Goal: Task Accomplishment & Management: Use online tool/utility

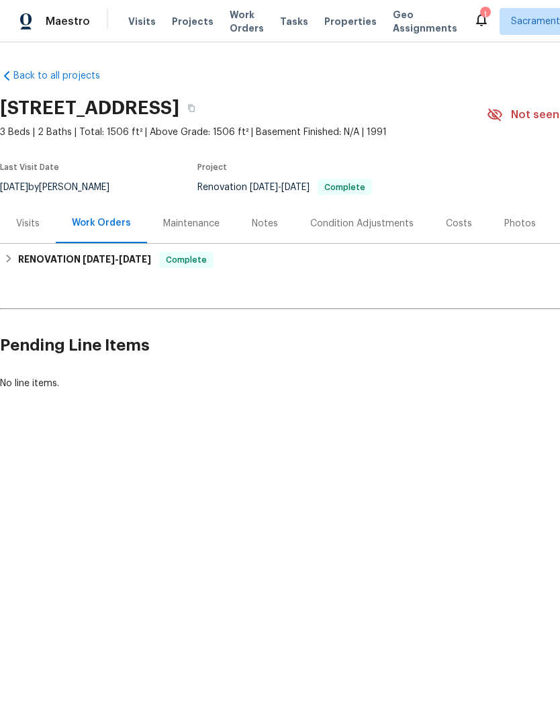
click at [510, 224] on div "Photos" at bounding box center [520, 223] width 32 height 13
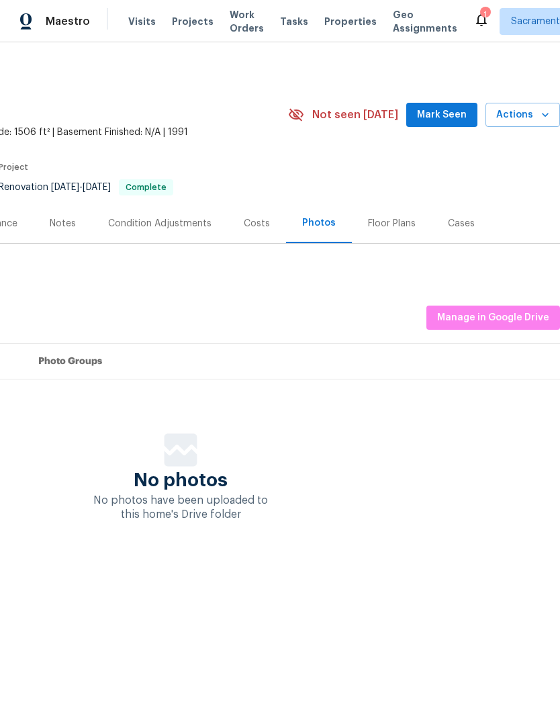
scroll to position [0, 199]
click at [489, 315] on span "Manage in Google Drive" at bounding box center [493, 317] width 112 height 17
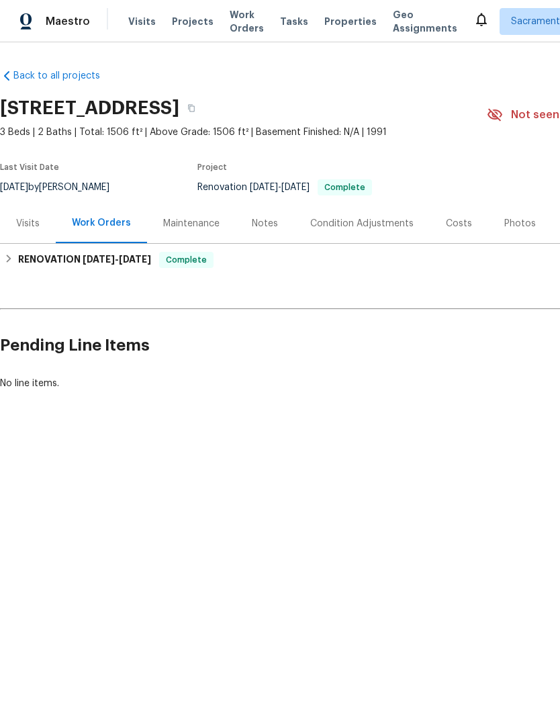
click at [266, 226] on div "Notes" at bounding box center [265, 223] width 26 height 13
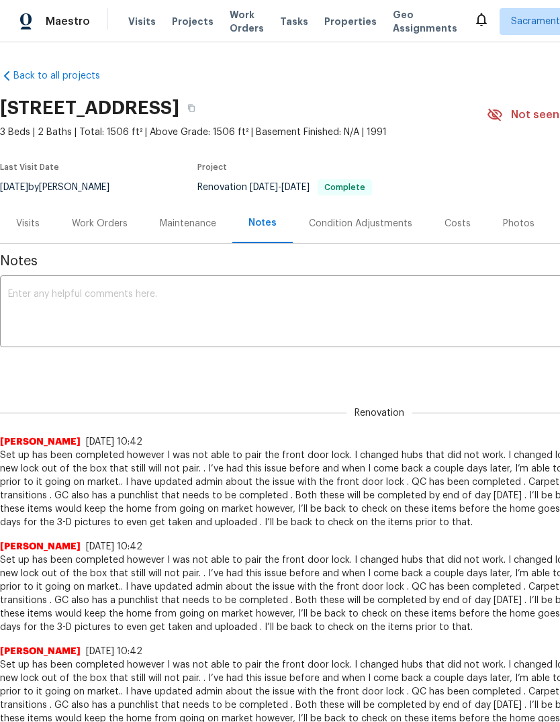
click at [65, 322] on textarea at bounding box center [379, 312] width 742 height 47
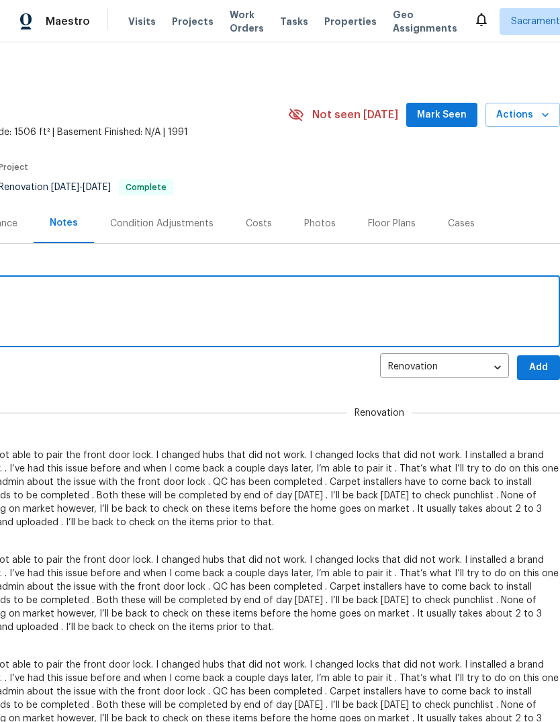
scroll to position [0, 199]
type textarea "Listing filters are in.,"
click at [535, 360] on span "Add" at bounding box center [538, 367] width 21 height 17
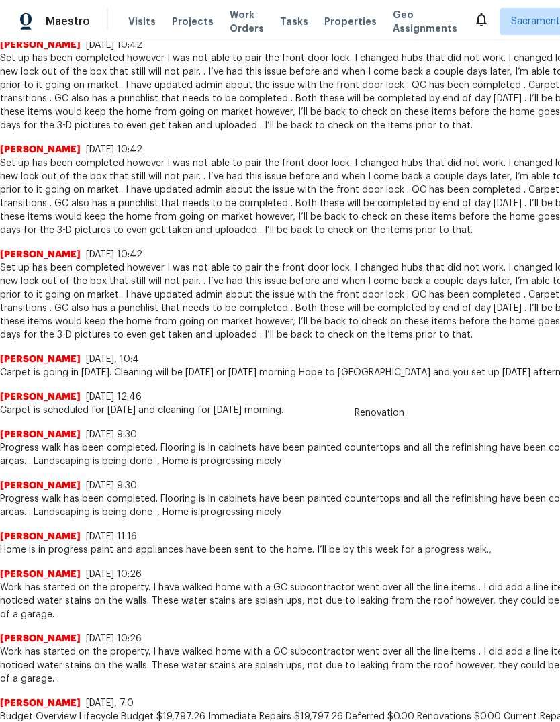
scroll to position [435, 0]
